Goal: Find specific page/section: Find specific page/section

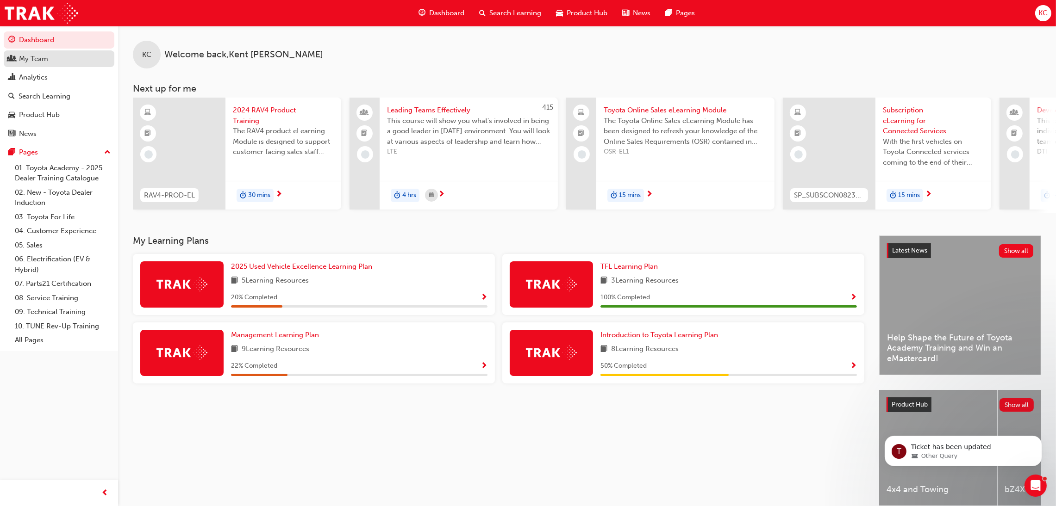
click at [62, 58] on div "My Team" at bounding box center [58, 59] width 101 height 12
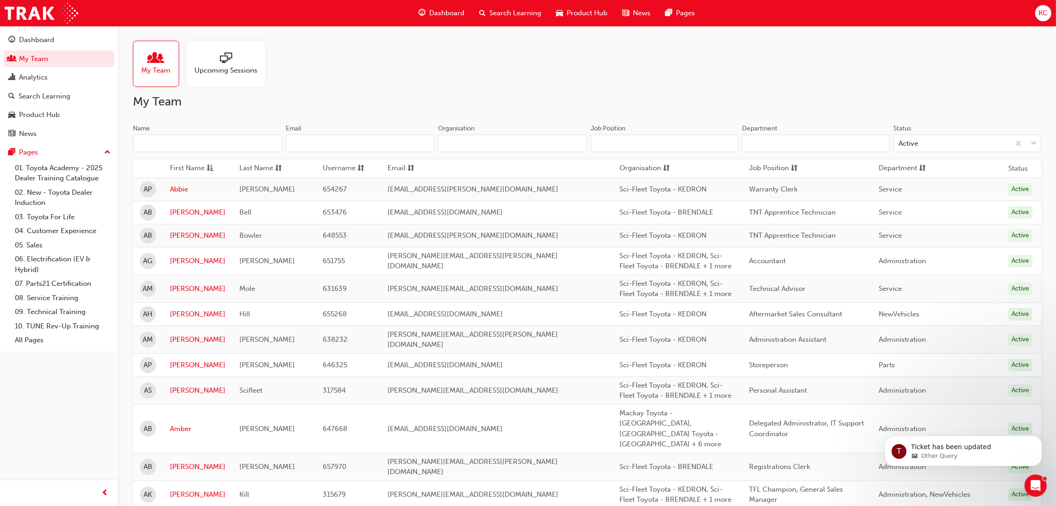
click at [257, 139] on input "Name" at bounding box center [207, 144] width 149 height 18
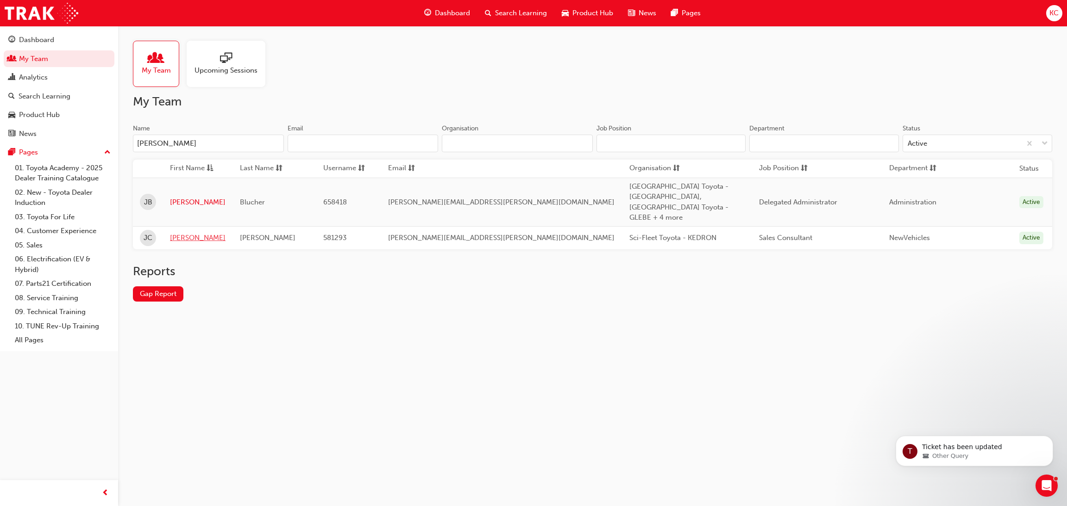
type input "[PERSON_NAME]"
click at [184, 233] on link "[PERSON_NAME]" at bounding box center [198, 238] width 56 height 11
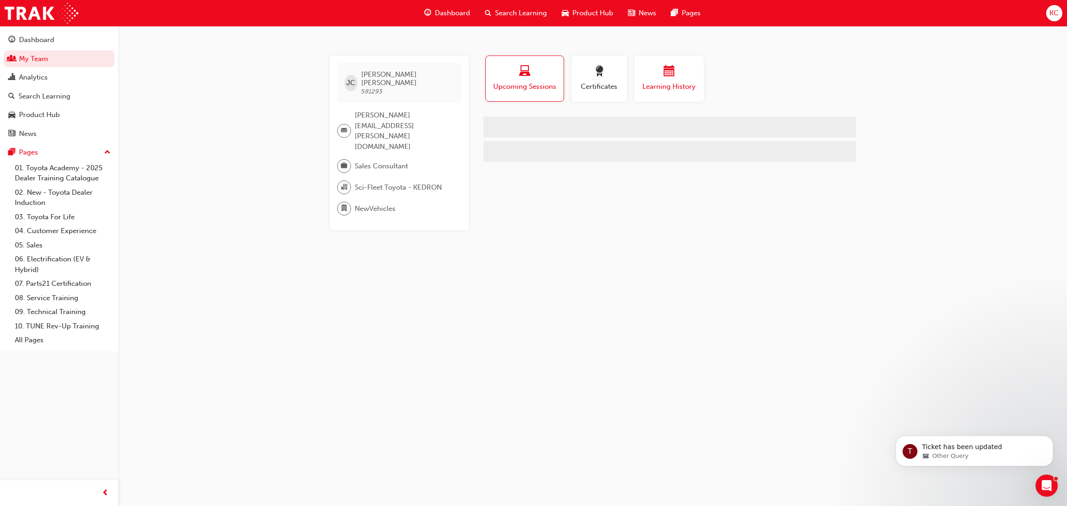
click at [665, 72] on span "calendar-icon" at bounding box center [668, 72] width 11 height 12
